Goal: Information Seeking & Learning: Learn about a topic

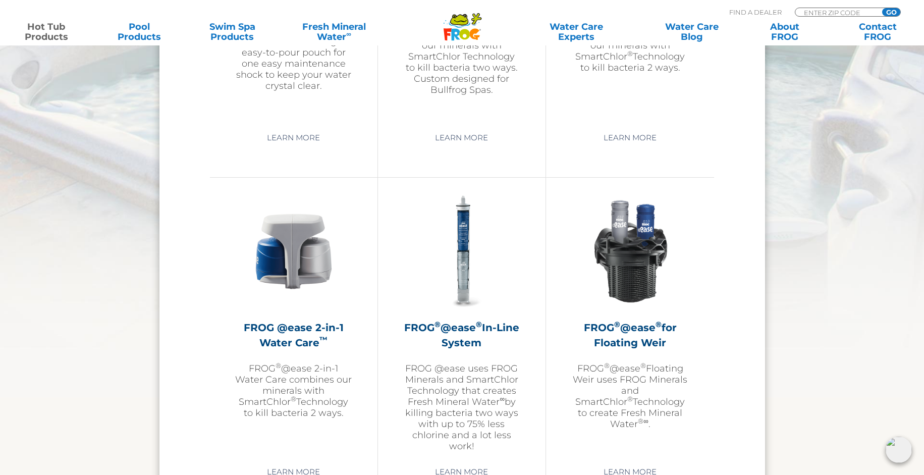
scroll to position [926, 0]
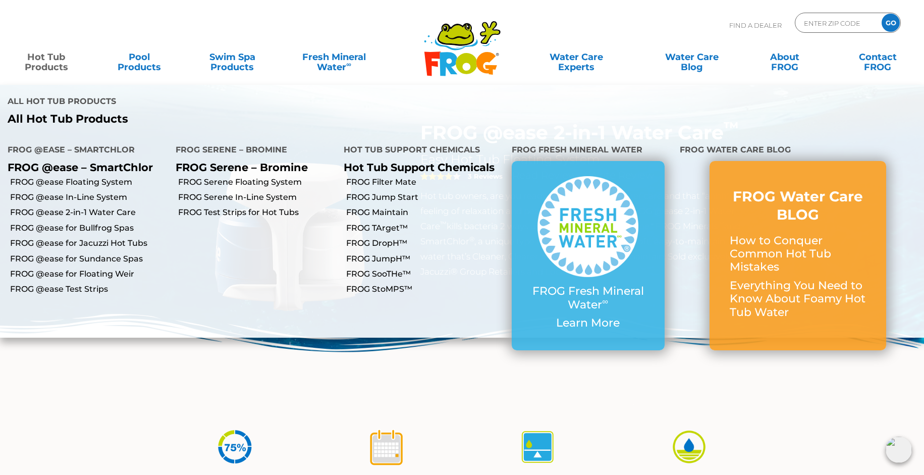
click at [52, 58] on link "Hot Tub Products" at bounding box center [46, 57] width 72 height 20
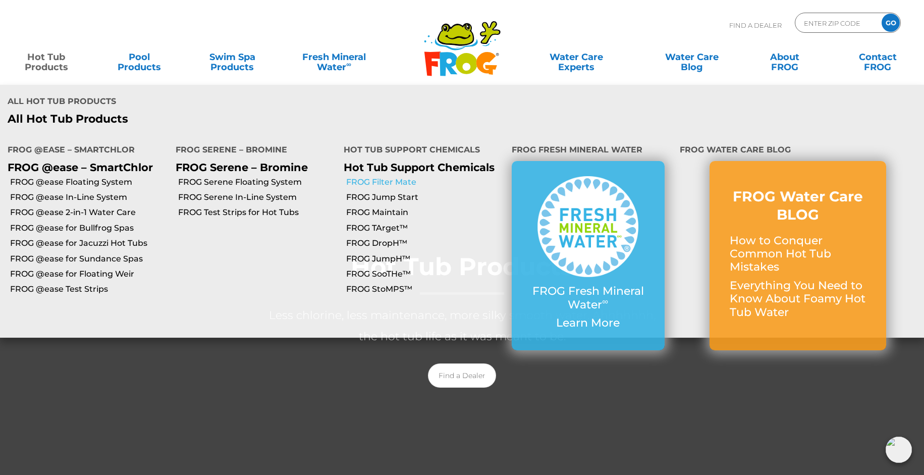
click at [368, 177] on link "FROG Filter Mate" at bounding box center [425, 182] width 158 height 11
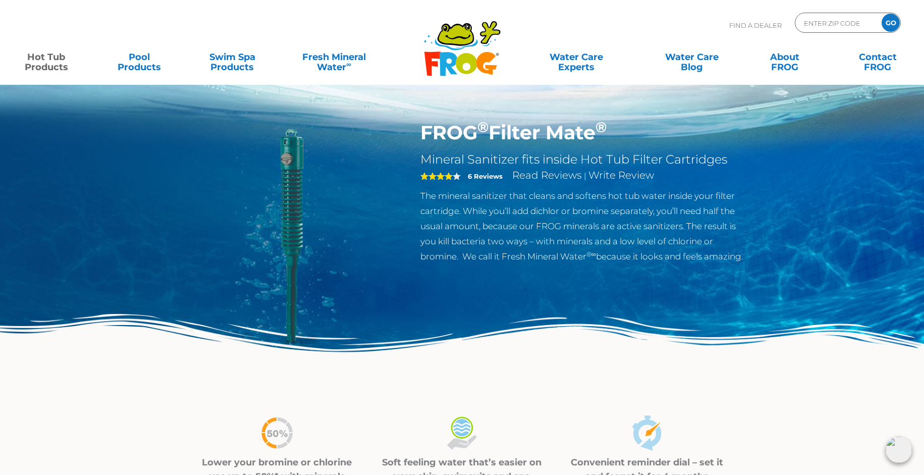
drag, startPoint x: 599, startPoint y: 134, endPoint x: 420, endPoint y: 134, distance: 178.6
click at [420, 134] on h1 "FROG ® Filter Mate ®" at bounding box center [584, 132] width 329 height 23
copy h1 "FROG ® Filter Mate"
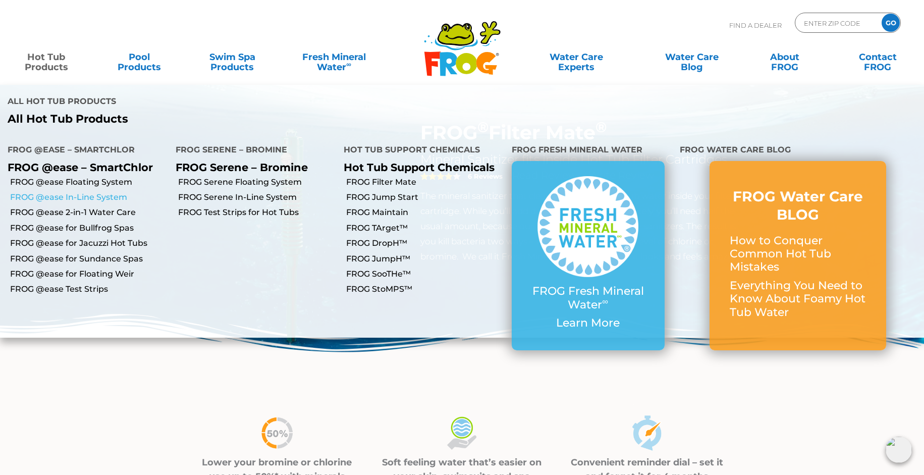
click at [100, 192] on link "FROG @ease In-Line System" at bounding box center [89, 197] width 158 height 11
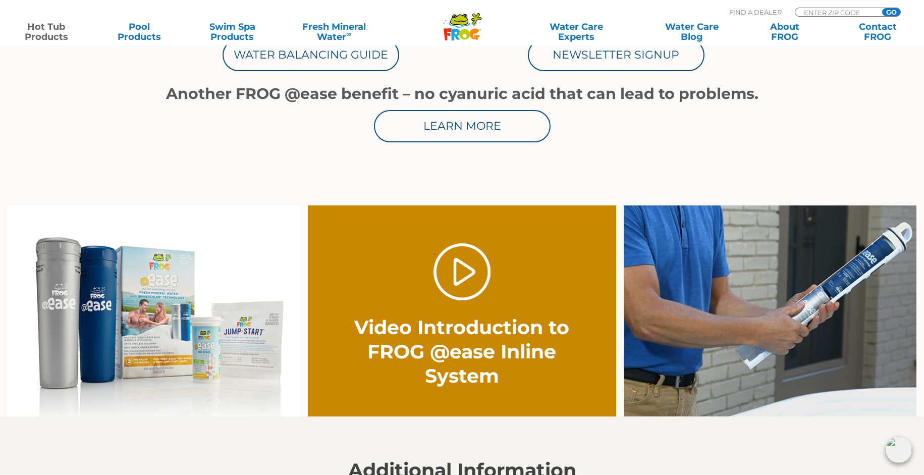
scroll to position [720, 0]
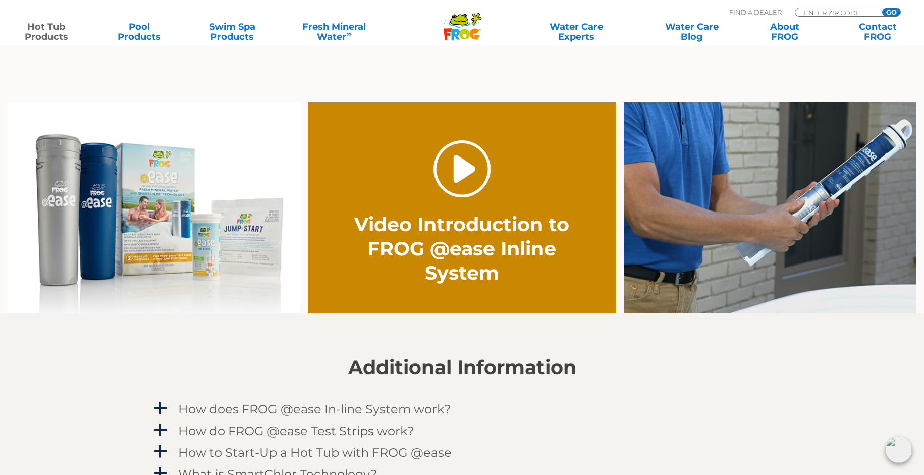
click at [439, 163] on link "." at bounding box center [461, 168] width 57 height 57
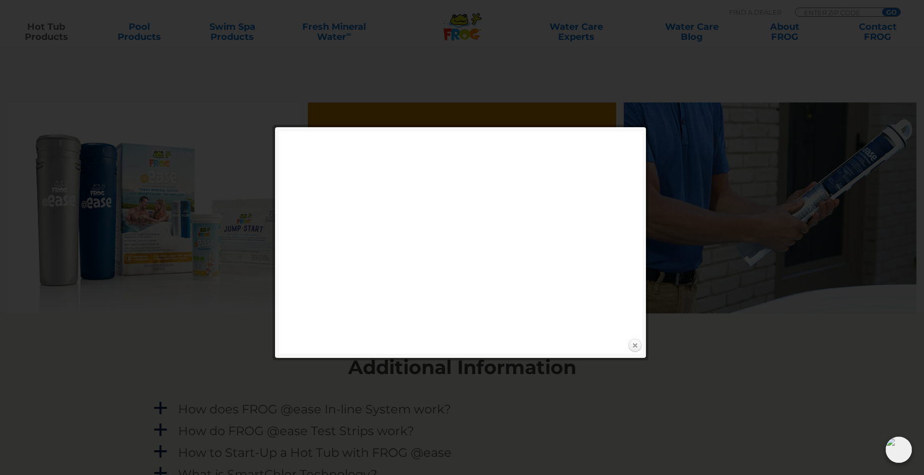
click at [637, 349] on link "Close" at bounding box center [634, 345] width 15 height 15
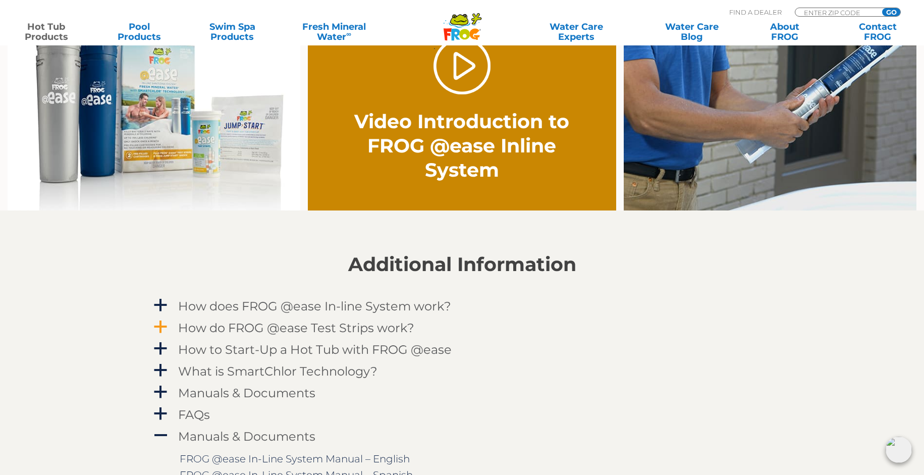
scroll to position [926, 0]
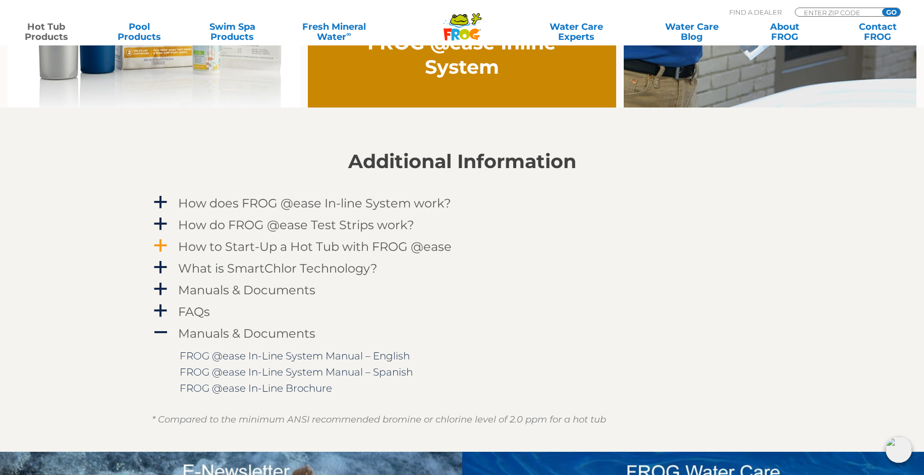
click at [364, 244] on h4 "How to Start-Up a Hot Tub with FROG @ease" at bounding box center [314, 247] width 273 height 14
